Goal: Task Accomplishment & Management: Use online tool/utility

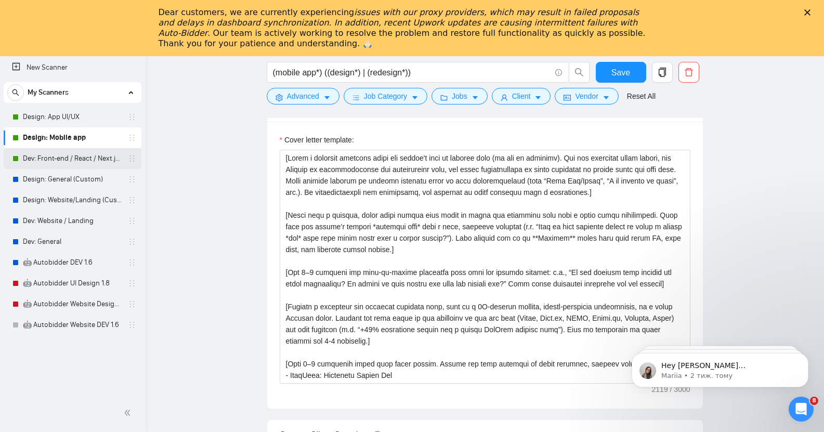
scroll to position [1223, 0]
drag, startPoint x: 0, startPoint y: 0, endPoint x: 60, endPoint y: 160, distance: 171.0
click at [60, 160] on link "Dev: Front-end / React / Next.js / WebGL / GSAP" at bounding box center [72, 158] width 99 height 21
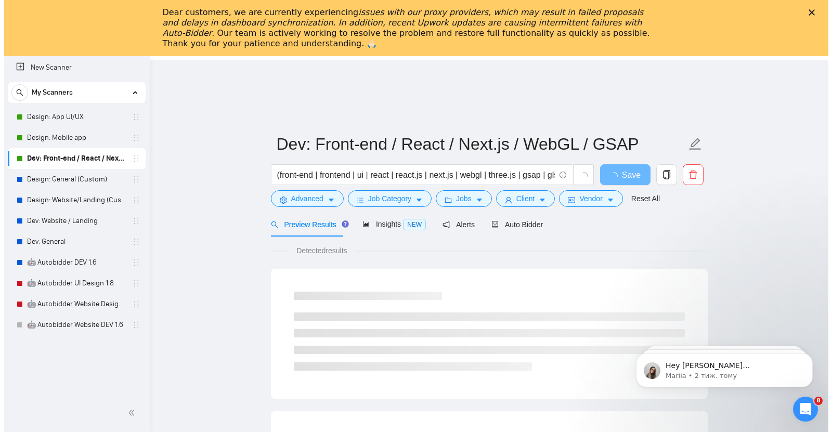
scroll to position [33, 0]
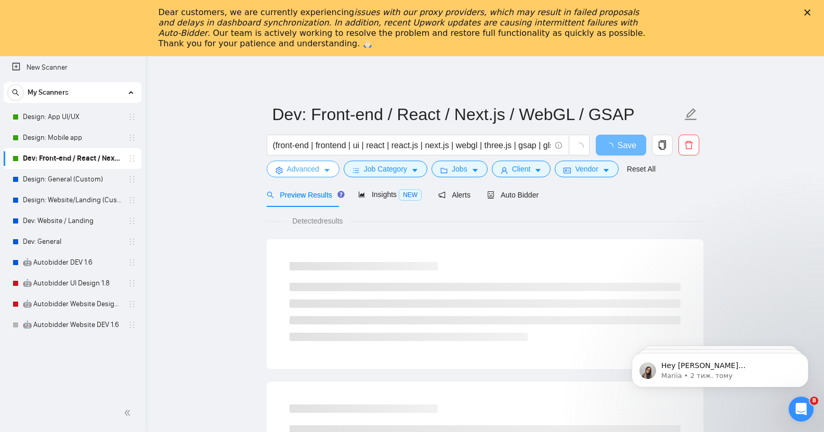
click at [313, 163] on span "Advanced" at bounding box center [303, 168] width 32 height 11
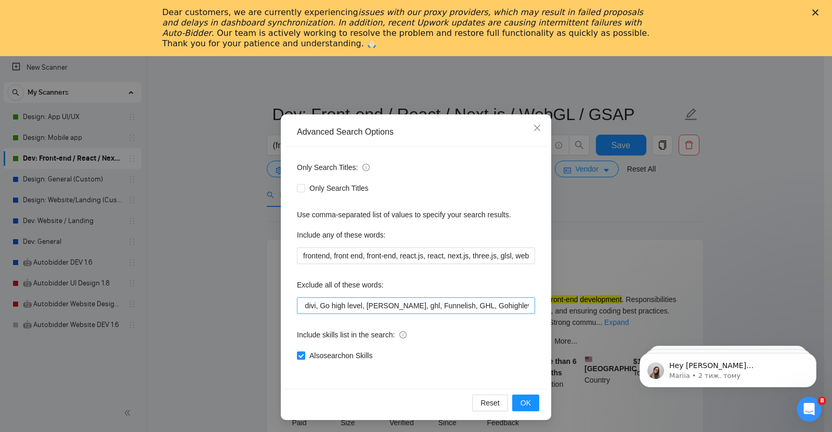
scroll to position [0, 1425]
click at [526, 306] on input "no agencies, back end, back-end, backend, full stack, full-stack, casino, Web s…" at bounding box center [416, 306] width 238 height 17
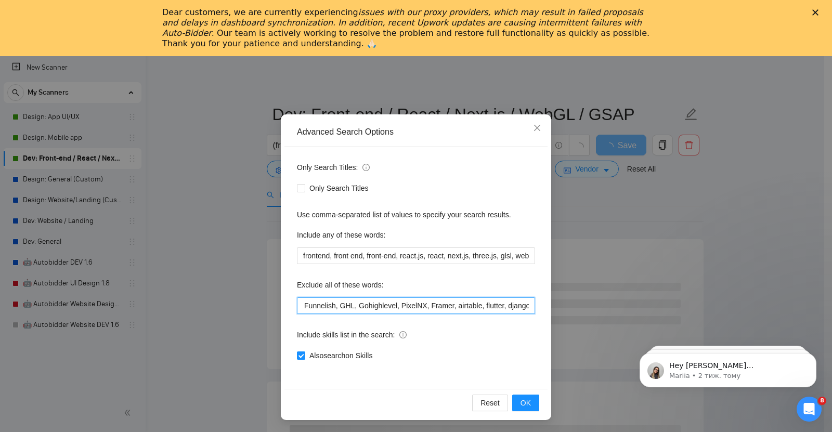
drag, startPoint x: 376, startPoint y: 306, endPoint x: 398, endPoint y: 306, distance: 22.4
click at [398, 306] on input "no agencies, back end, back-end, backend, full stack, full-stack, casino, Web s…" at bounding box center [416, 306] width 238 height 17
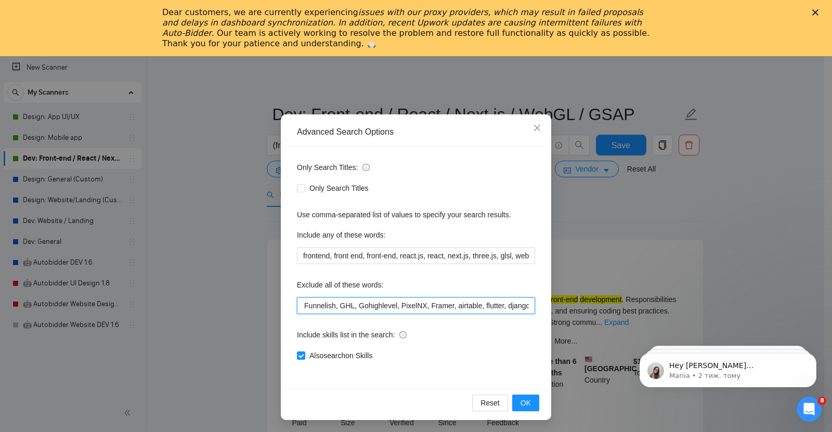
drag, startPoint x: 450, startPoint y: 306, endPoint x: 520, endPoint y: 304, distance: 69.7
click at [520, 304] on input "no agencies, back end, back-end, backend, full stack, full-stack, casino, Web s…" at bounding box center [416, 306] width 238 height 17
click at [526, 305] on input "no agencies, back end, back-end, backend, full stack, full-stack, casino, Web s…" at bounding box center [416, 306] width 238 height 17
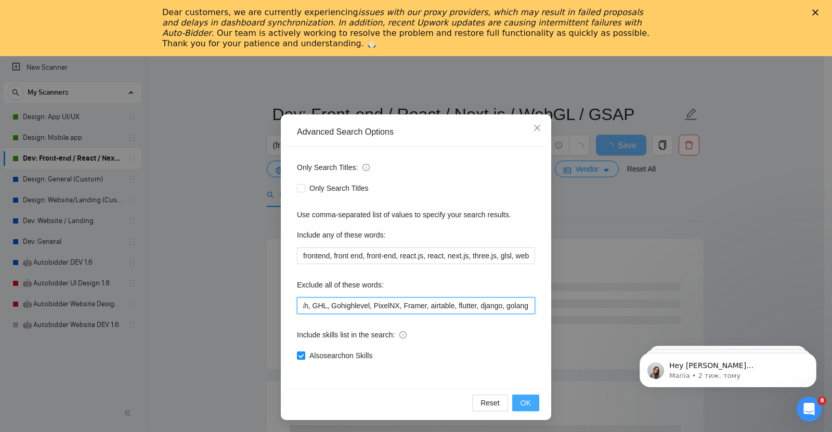
type input "no agencies, back end, back-end, backend, full stack, full-stack, casino, Web s…"
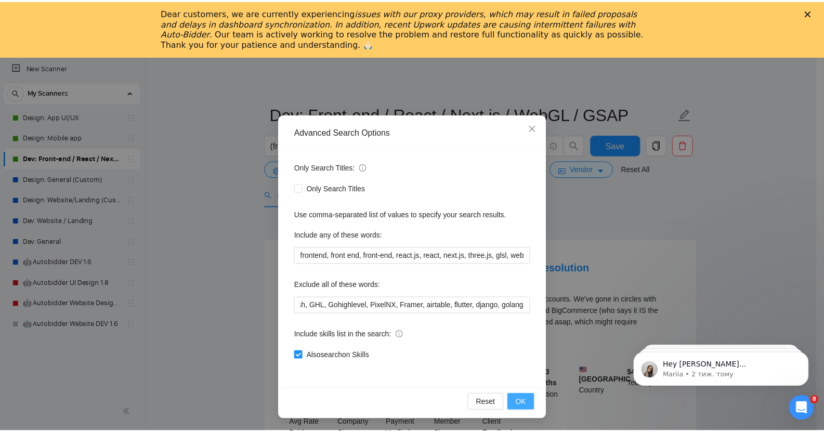
scroll to position [0, 0]
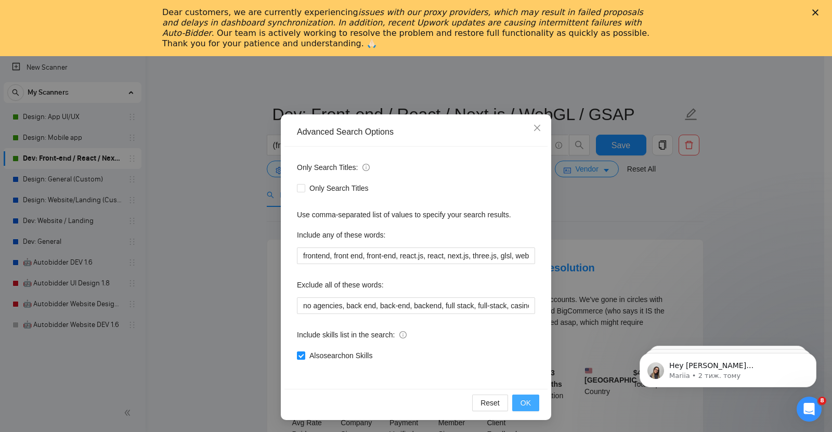
click at [521, 404] on span "OK" at bounding box center [526, 402] width 10 height 11
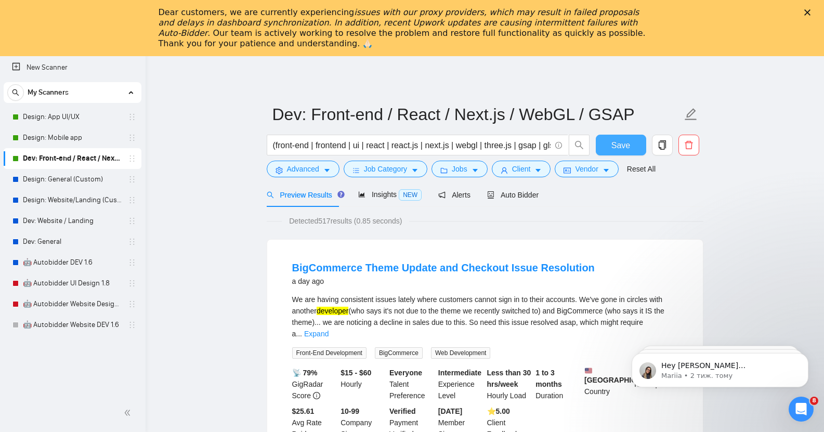
click at [625, 139] on span "Save" at bounding box center [621, 145] width 19 height 13
